Goal: Task Accomplishment & Management: Manage account settings

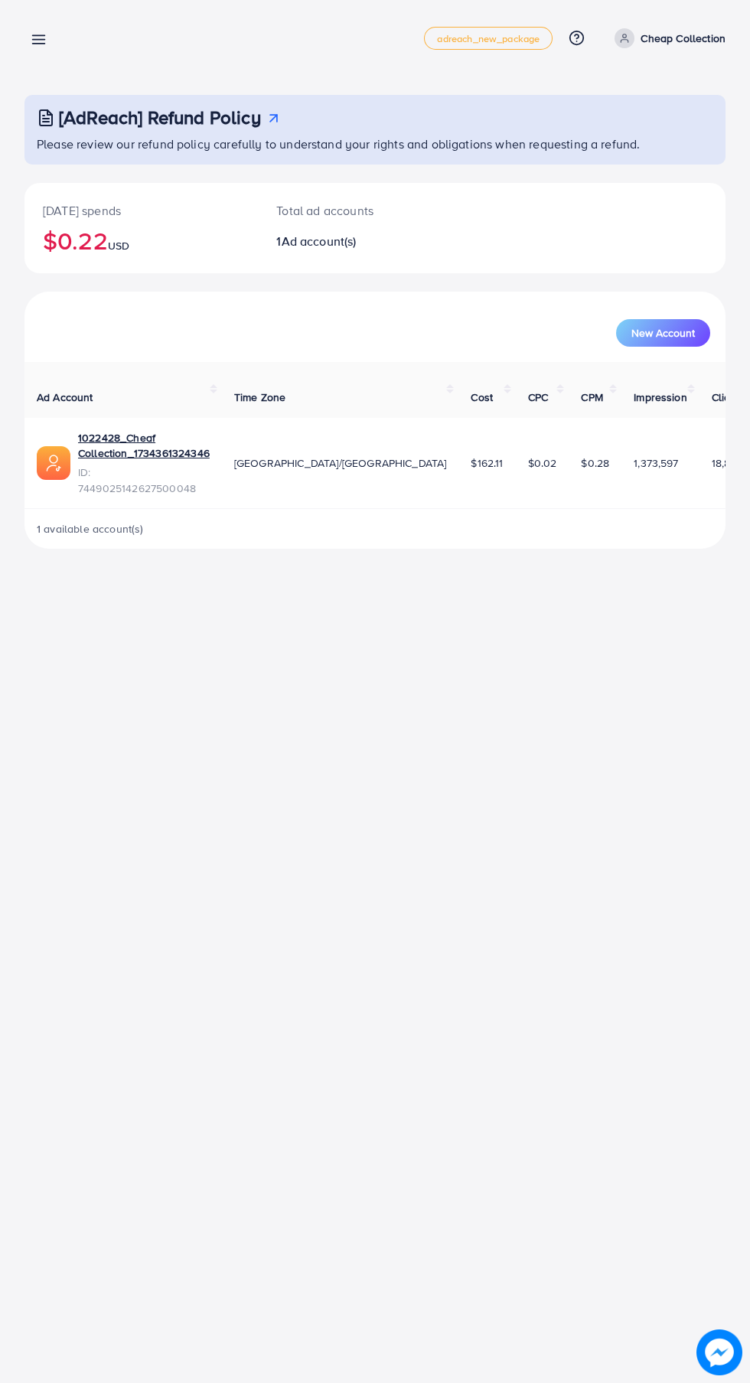
click at [38, 40] on line at bounding box center [39, 40] width 12 height 0
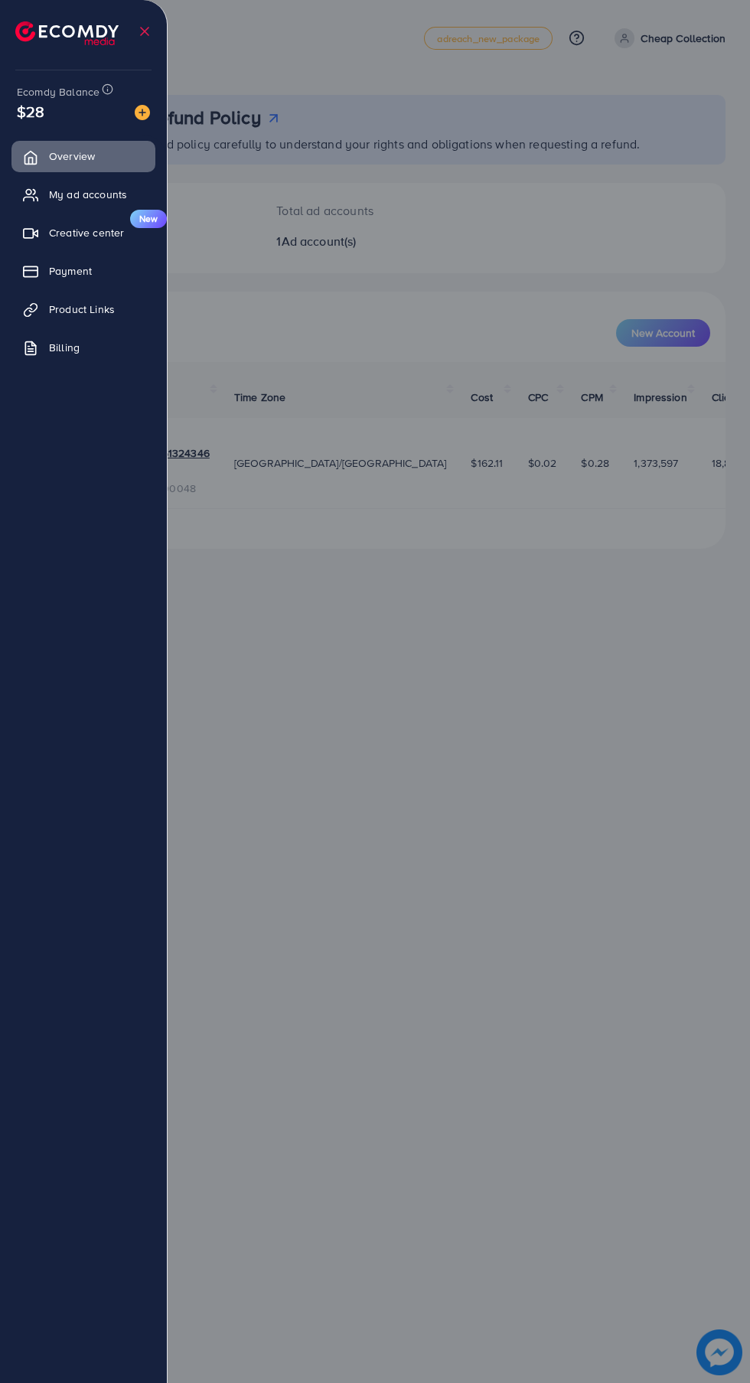
click at [96, 194] on span "My ad accounts" at bounding box center [88, 194] width 78 height 15
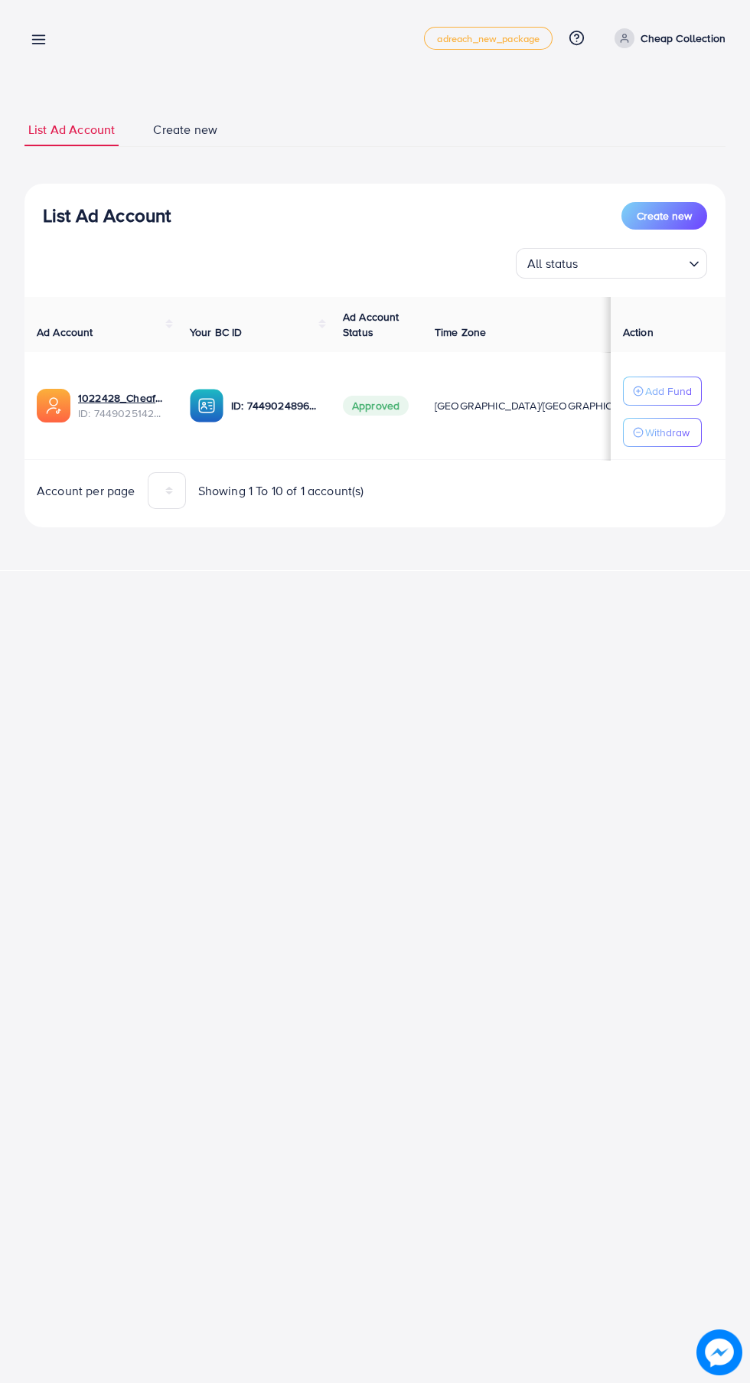
click at [667, 393] on p "Add Fund" at bounding box center [668, 391] width 47 height 18
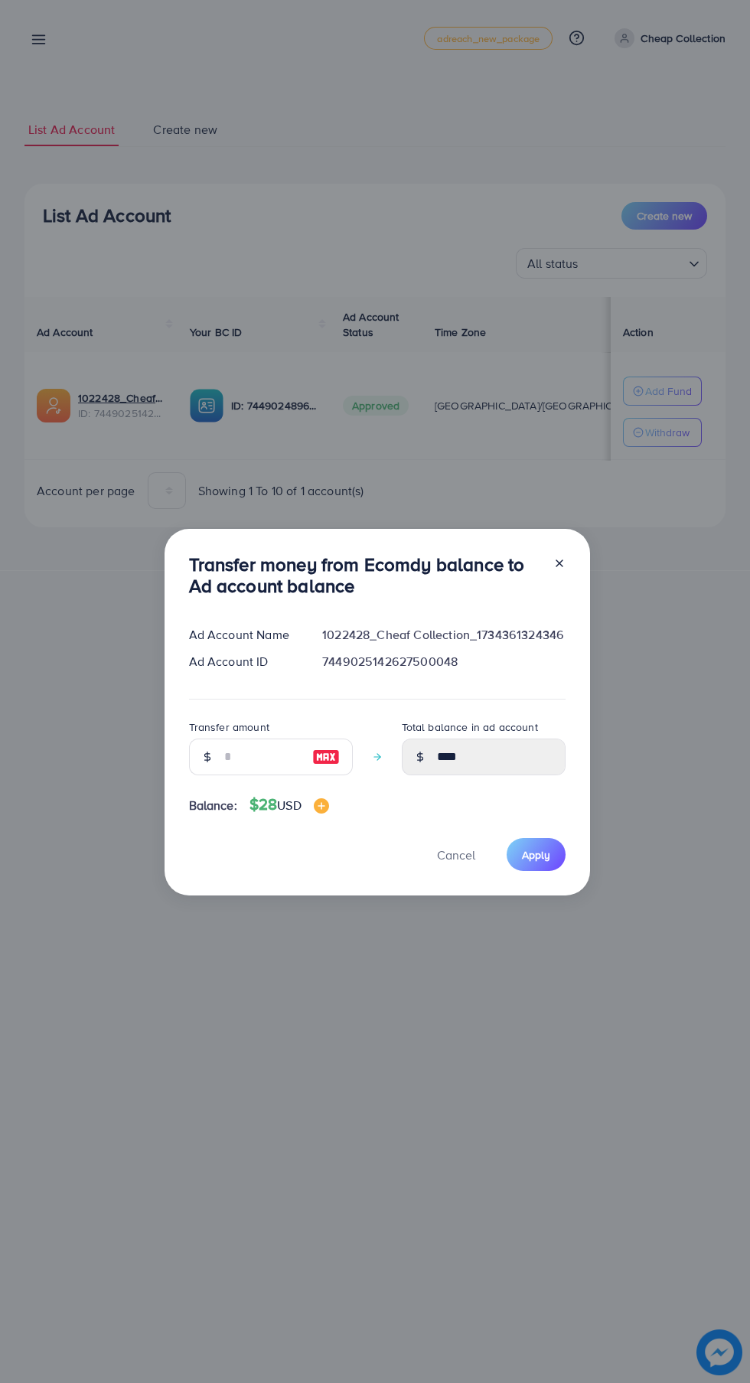
click at [442, 1005] on div "Transfer money from Ecomdy balance to Ad account balance Ad Account Name 102242…" at bounding box center [375, 691] width 750 height 1383
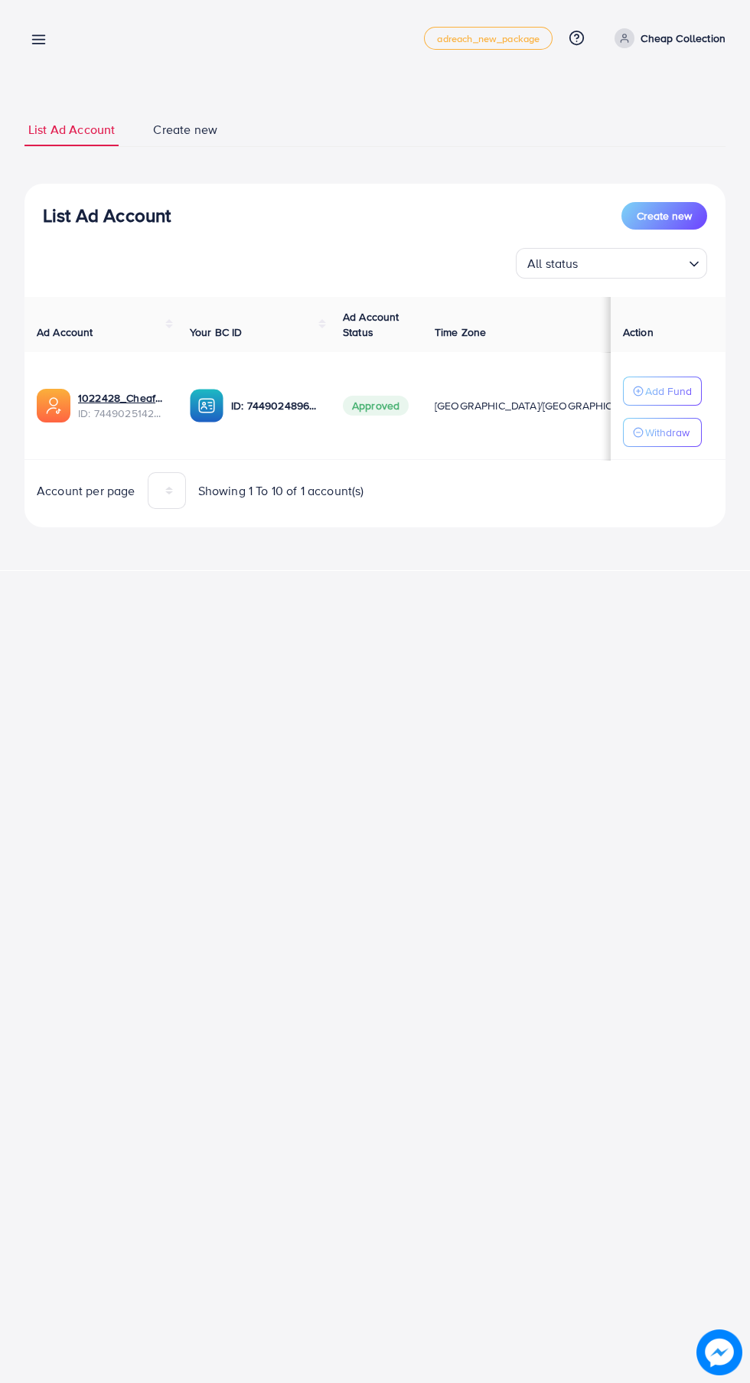
click at [678, 445] on button "Withdraw" at bounding box center [662, 432] width 79 height 29
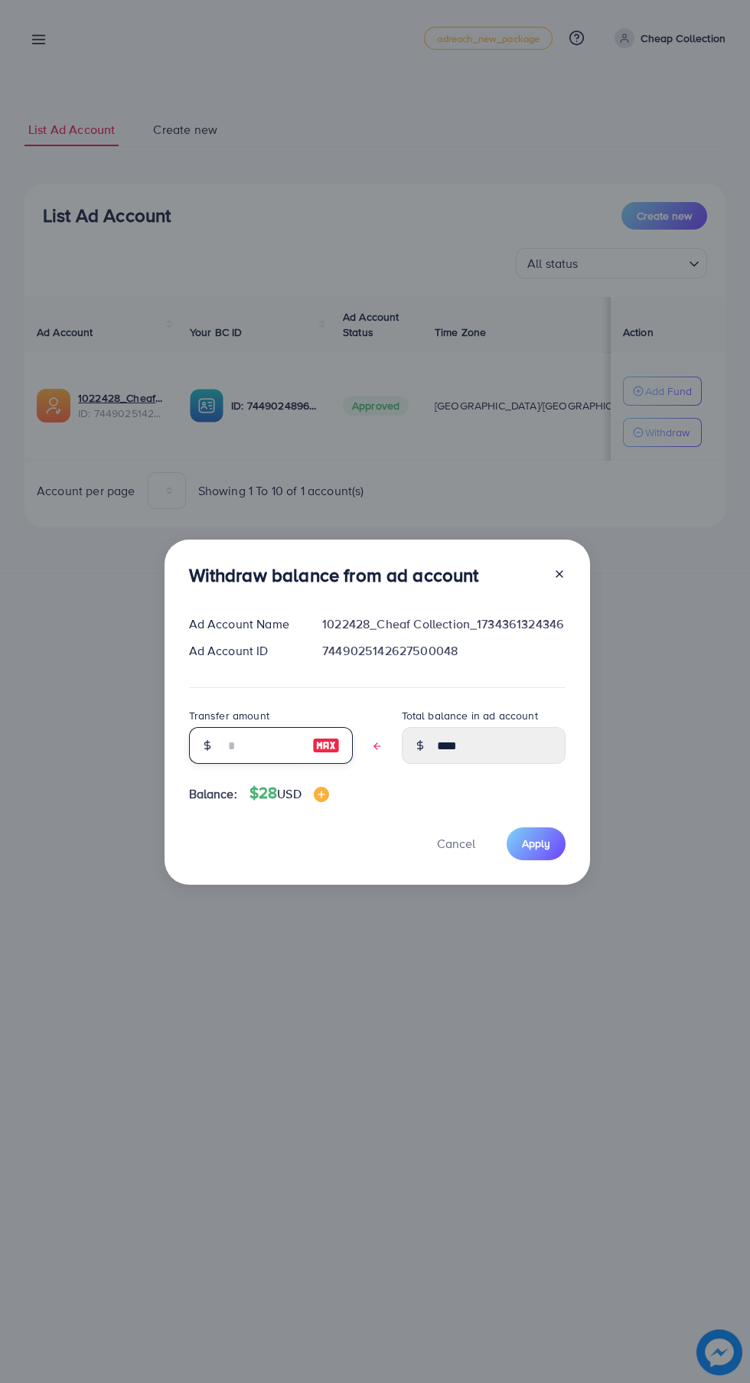
click at [240, 739] on input "text" at bounding box center [262, 745] width 77 height 37
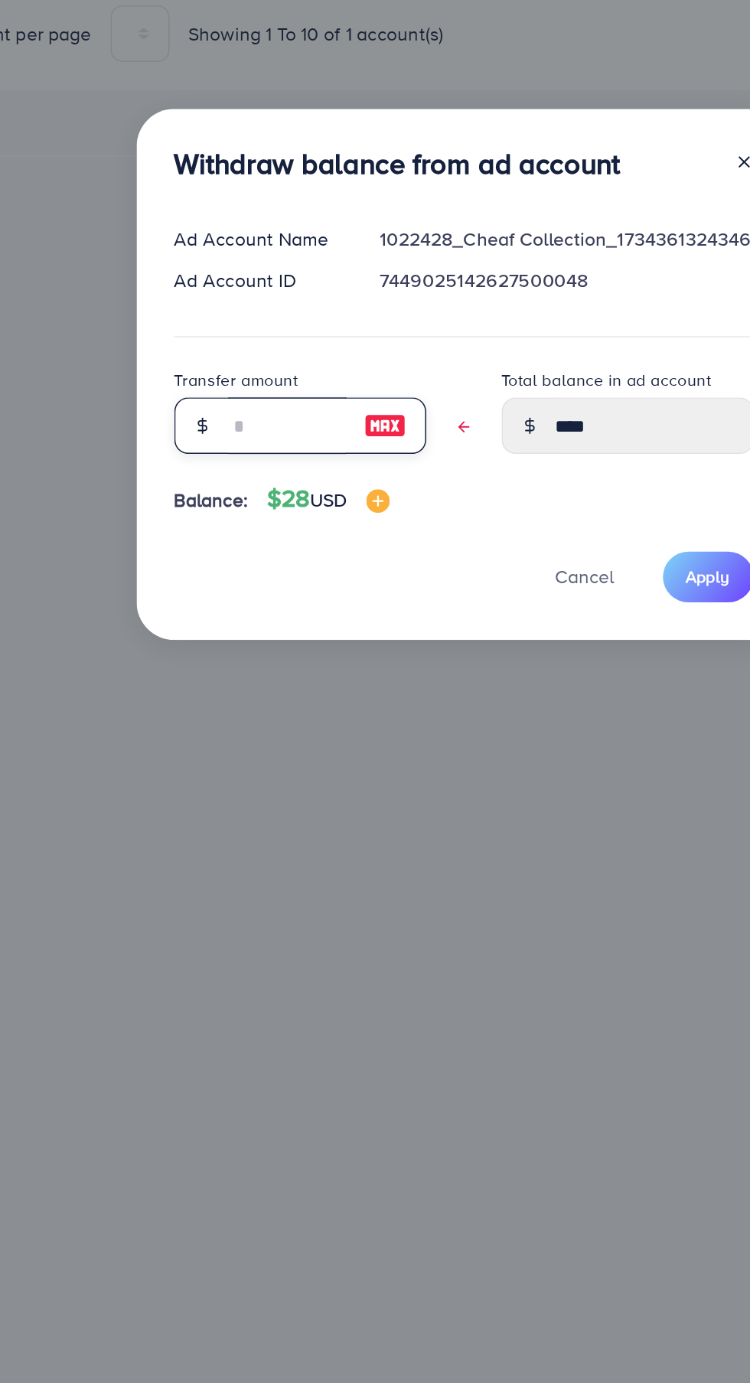
type input "*"
type input "****"
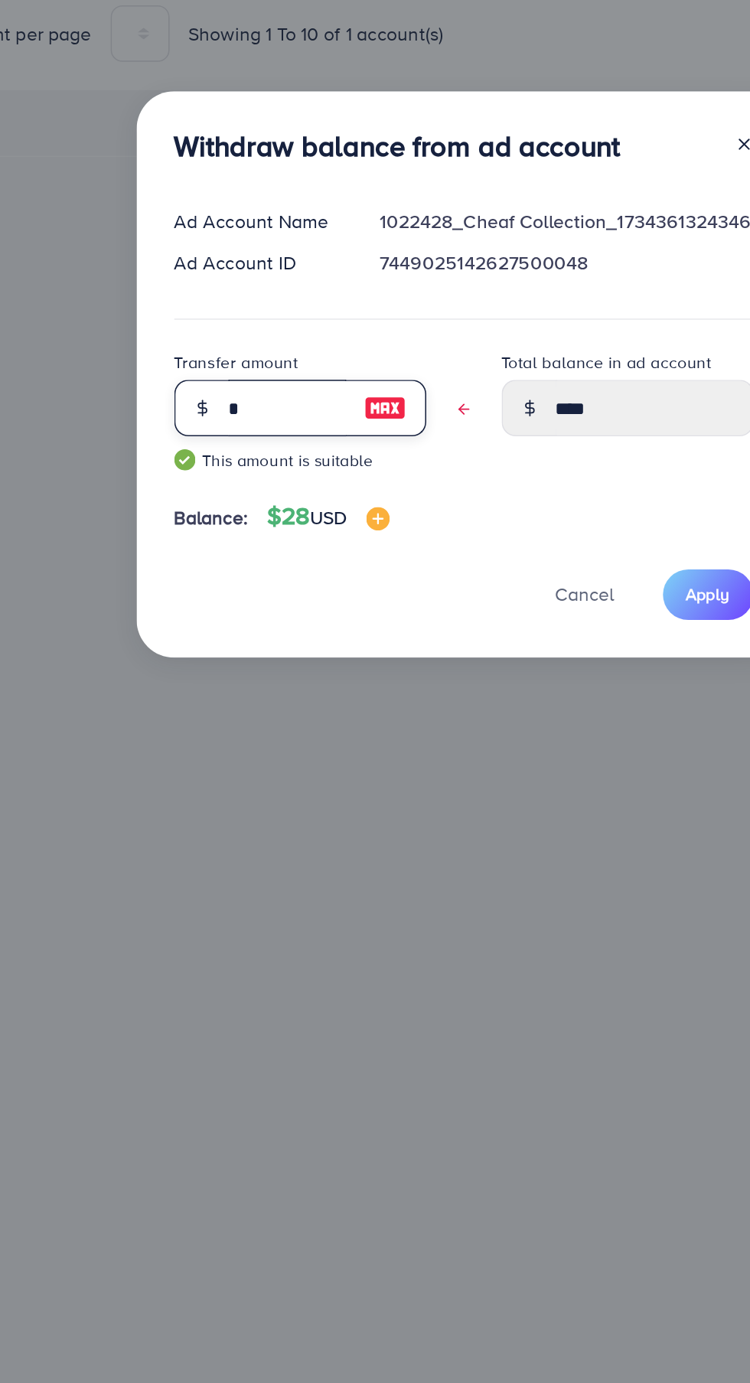
type input "*"
click at [531, 863] on span "Apply" at bounding box center [536, 854] width 28 height 15
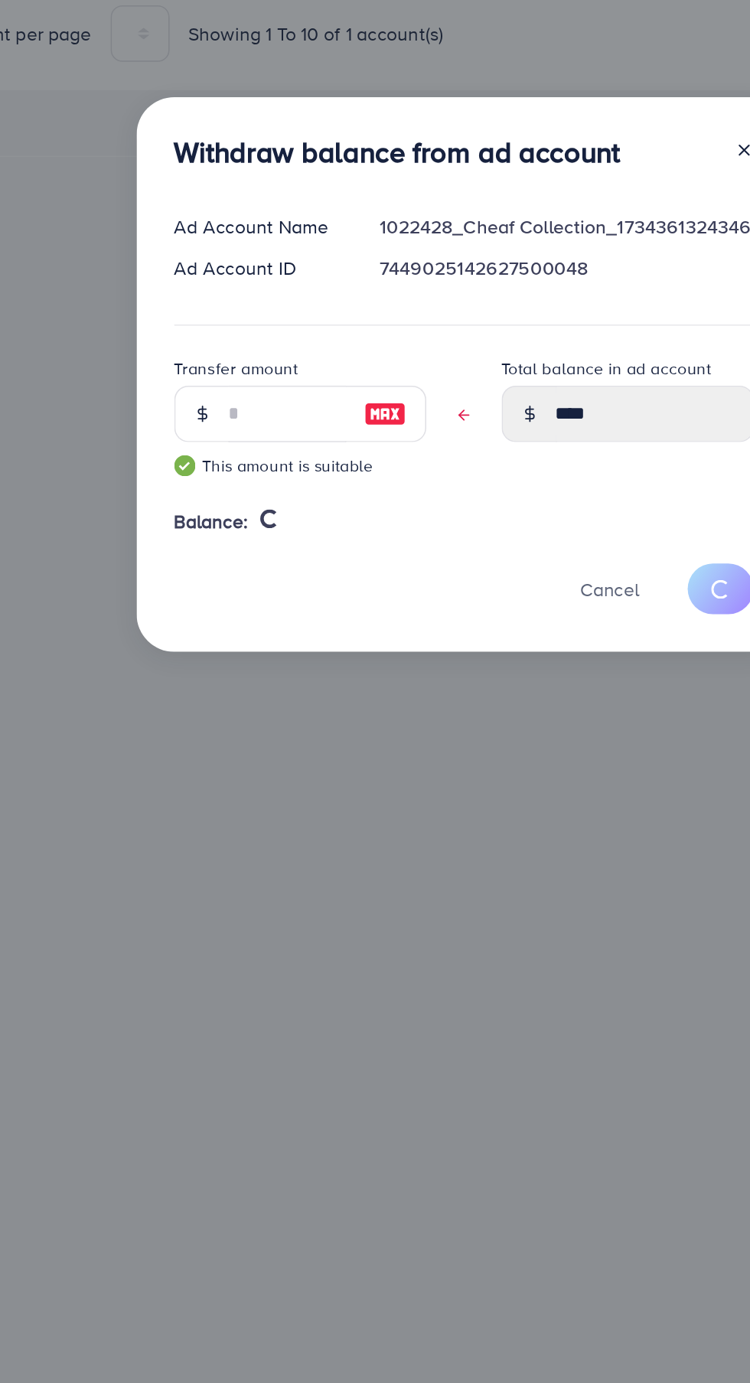
type input "****"
